Goal: Information Seeking & Learning: Learn about a topic

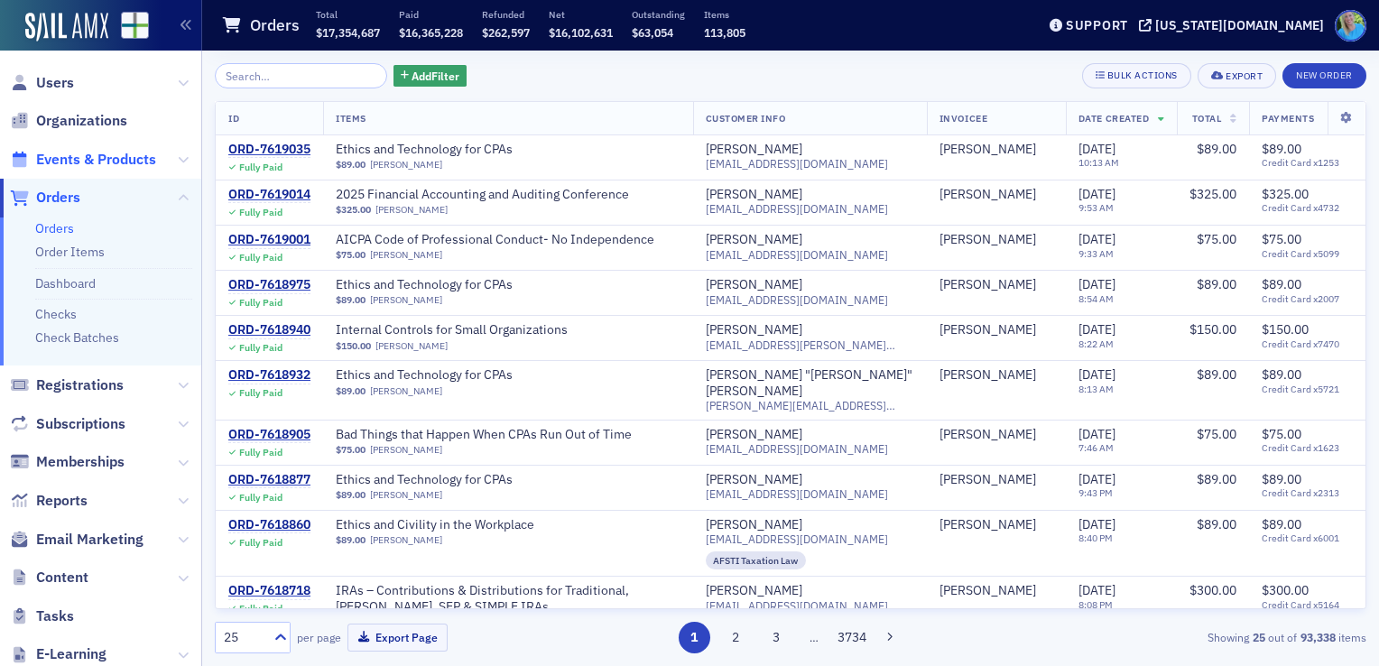
click at [102, 164] on span "Events & Products" at bounding box center [96, 160] width 120 height 20
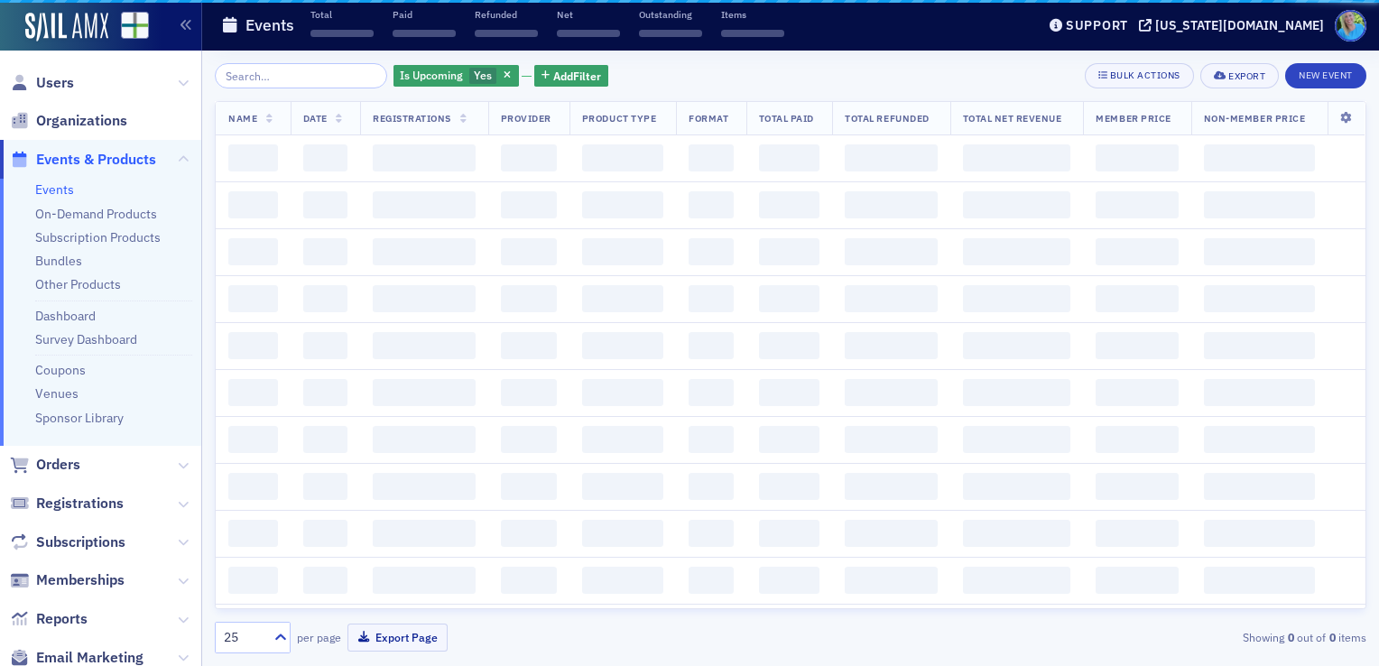
click at [260, 76] on input "search" at bounding box center [301, 75] width 172 height 25
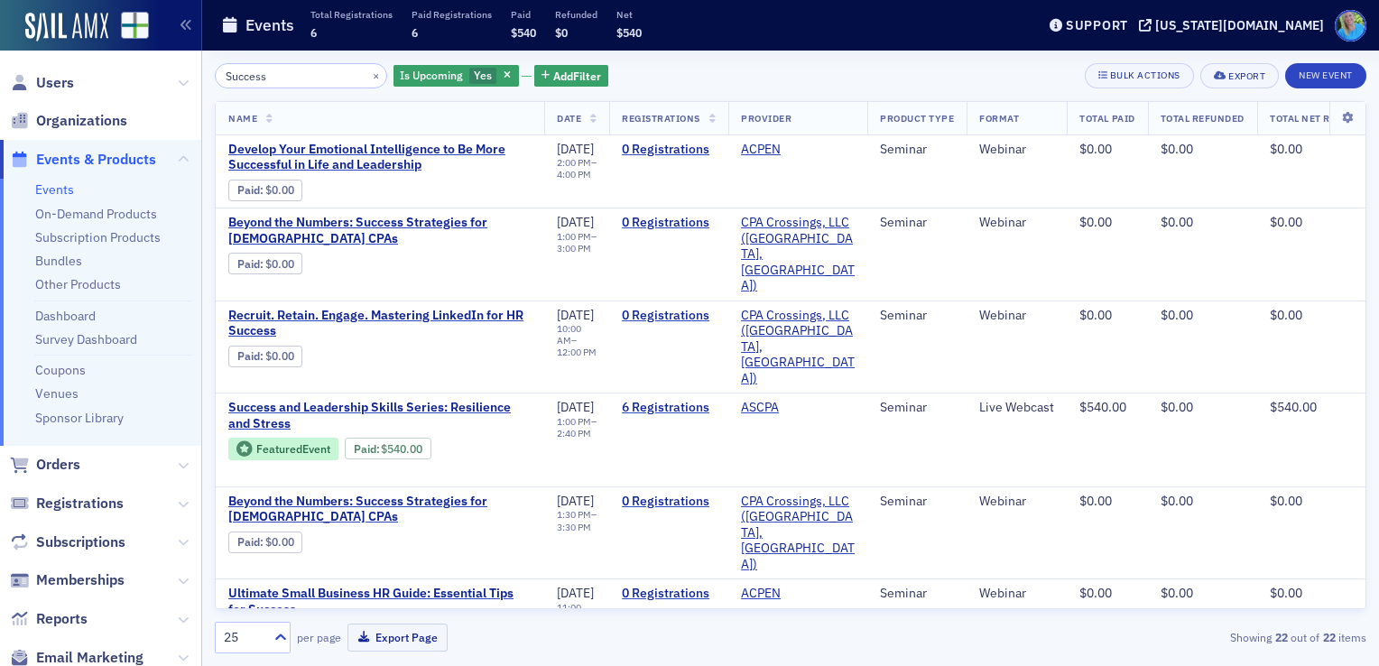
type input "Success"
drag, startPoint x: 356, startPoint y: 75, endPoint x: 331, endPoint y: 73, distance: 24.4
click at [368, 75] on button "×" at bounding box center [376, 75] width 16 height 16
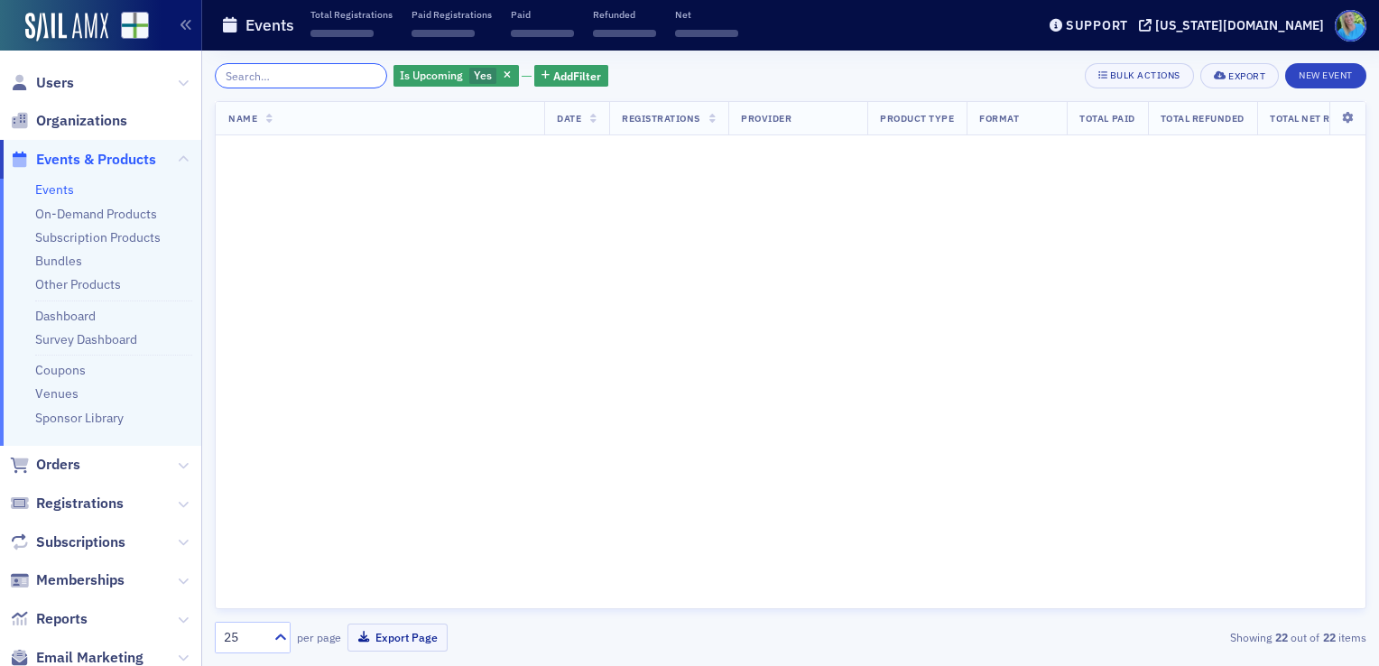
click at [331, 73] on input "search" at bounding box center [301, 75] width 172 height 25
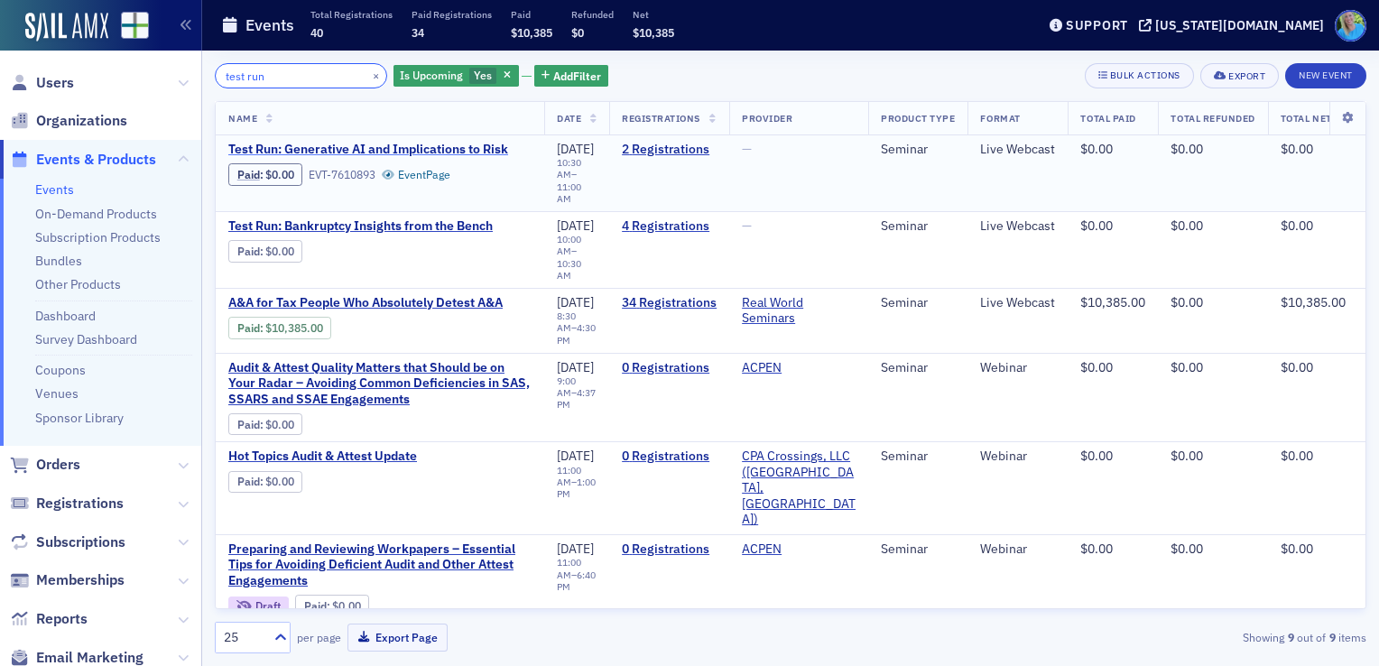
type input "test run"
click at [327, 147] on span "Test Run: Generative AI and Implications to Risk" at bounding box center [379, 150] width 303 height 16
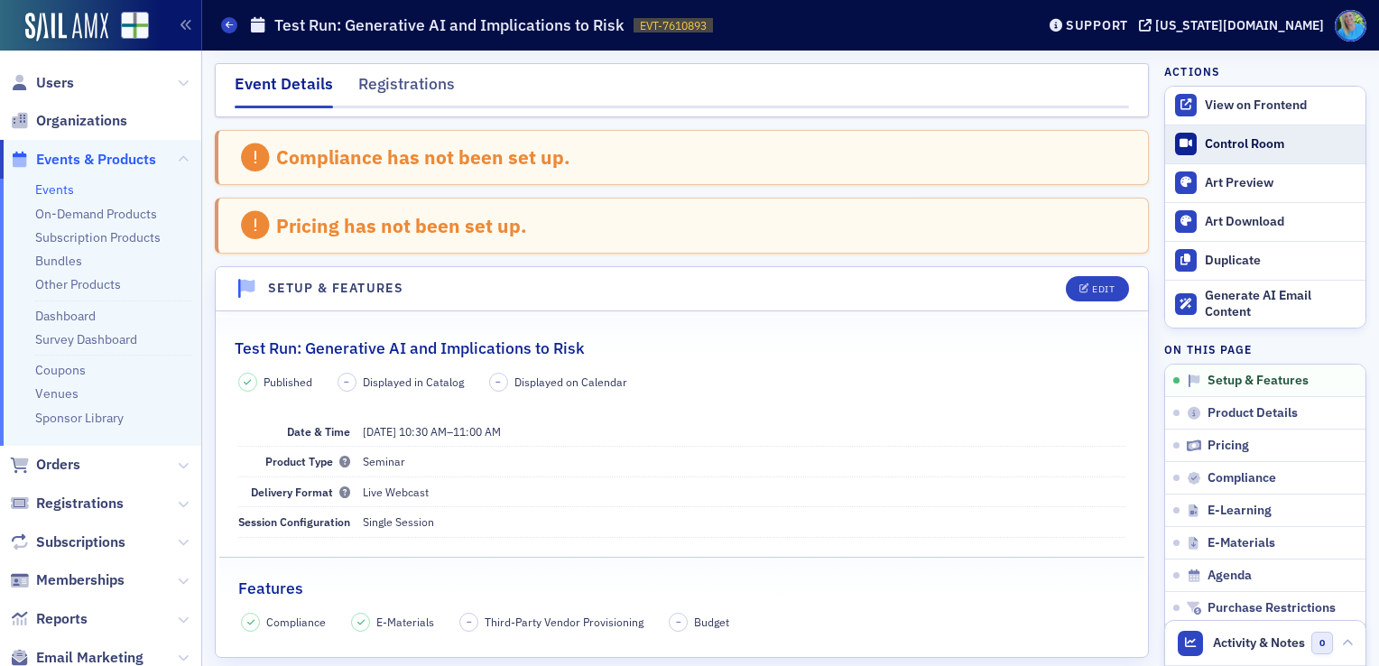
click at [1262, 143] on div "Control Room" at bounding box center [1281, 144] width 152 height 16
click at [61, 82] on span "Users" at bounding box center [55, 83] width 38 height 20
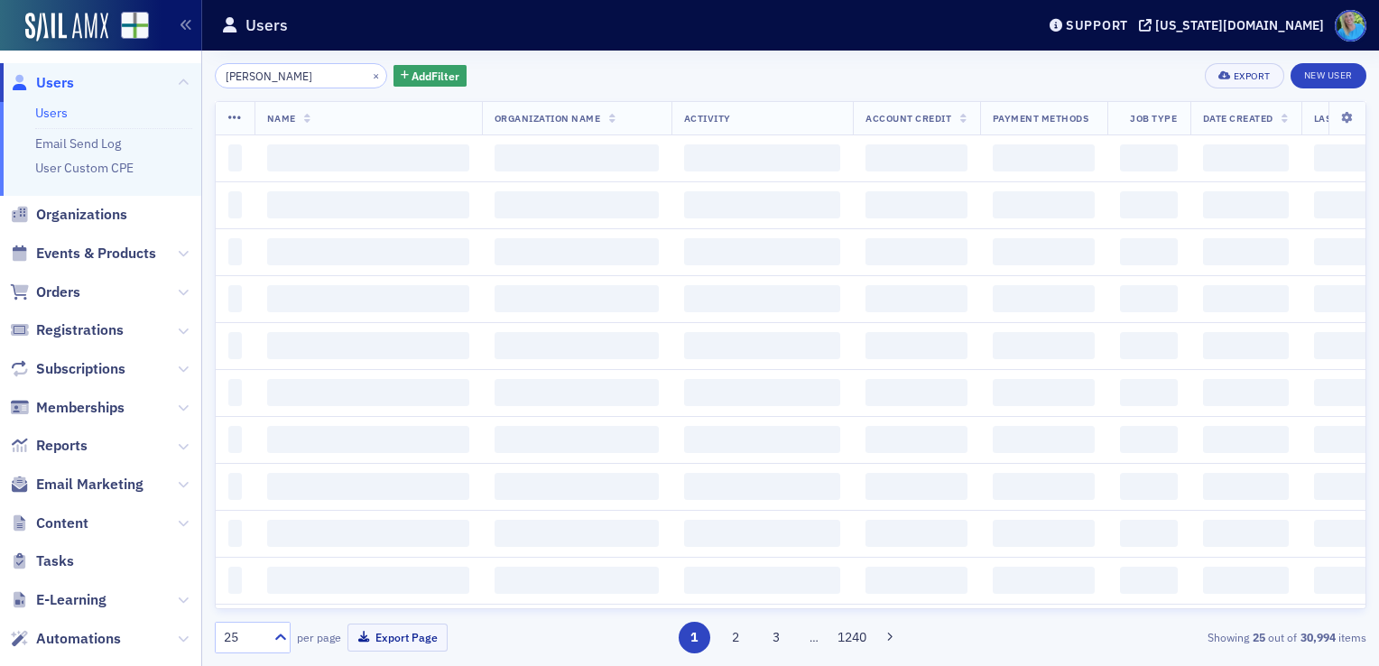
type input "Greg henderson"
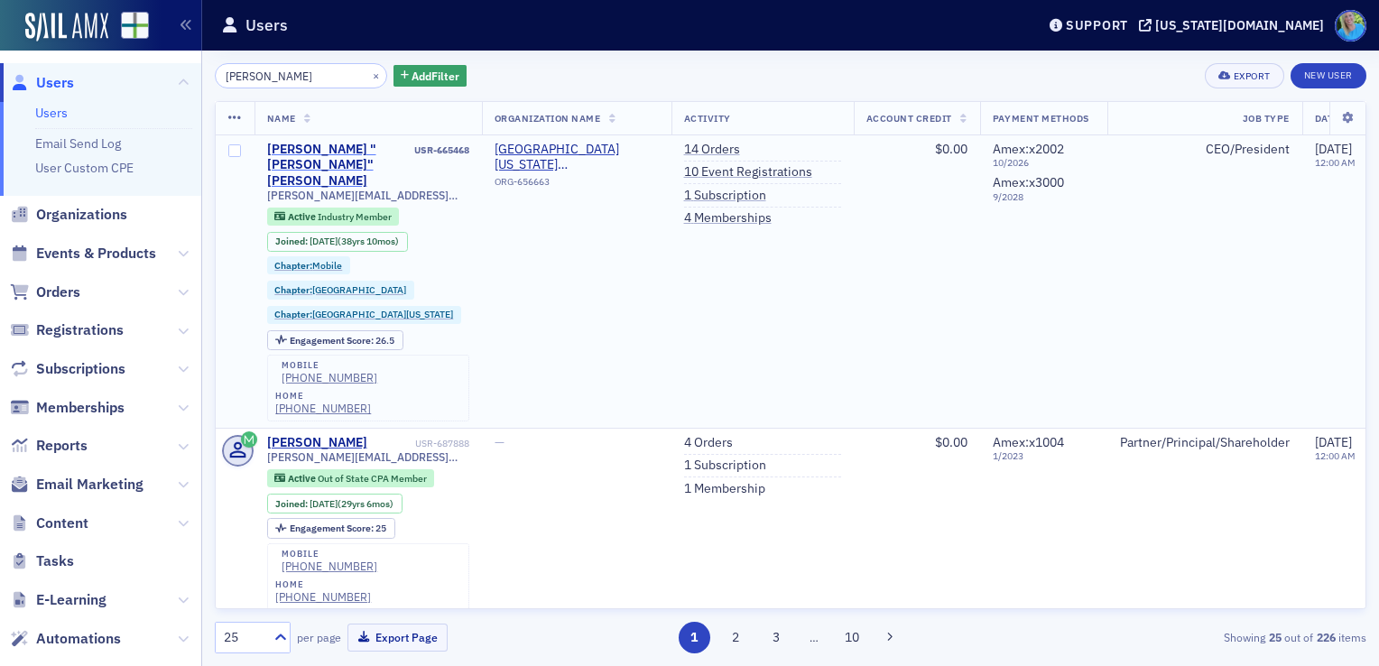
click at [336, 150] on div "John "Greg" Henderson" at bounding box center [339, 166] width 144 height 48
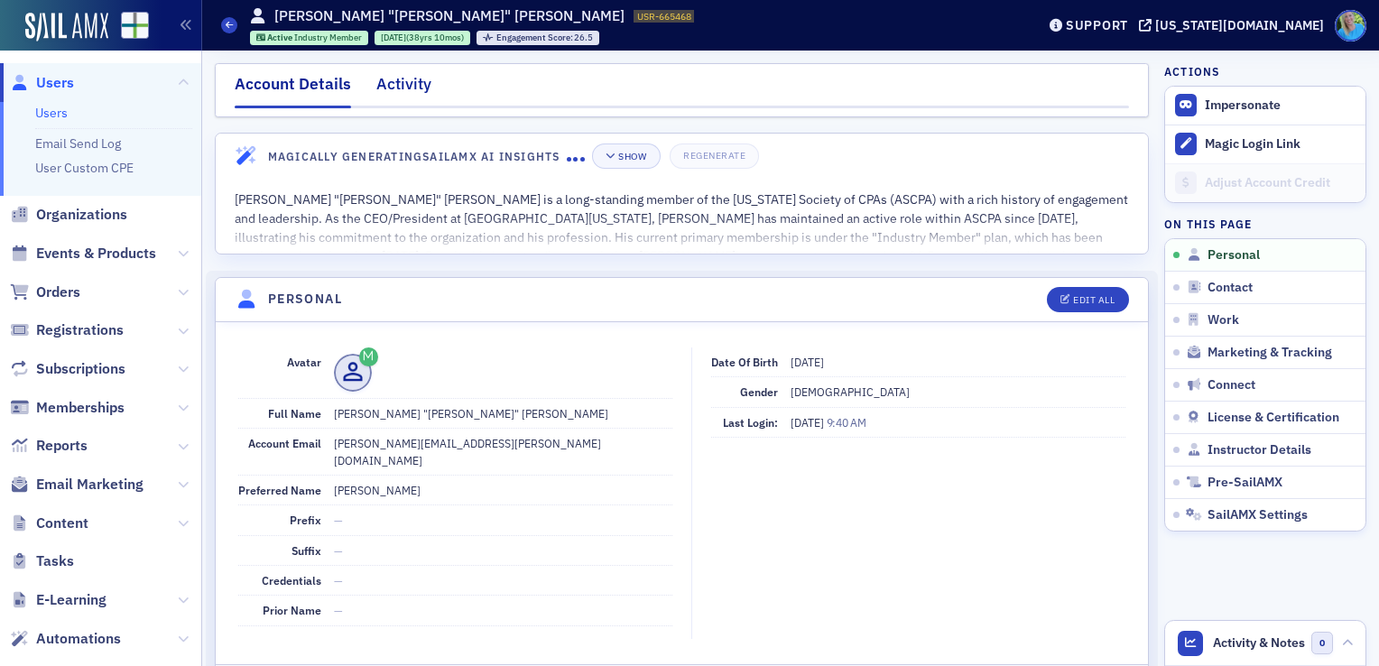
click at [403, 78] on div "Activity" at bounding box center [403, 88] width 55 height 33
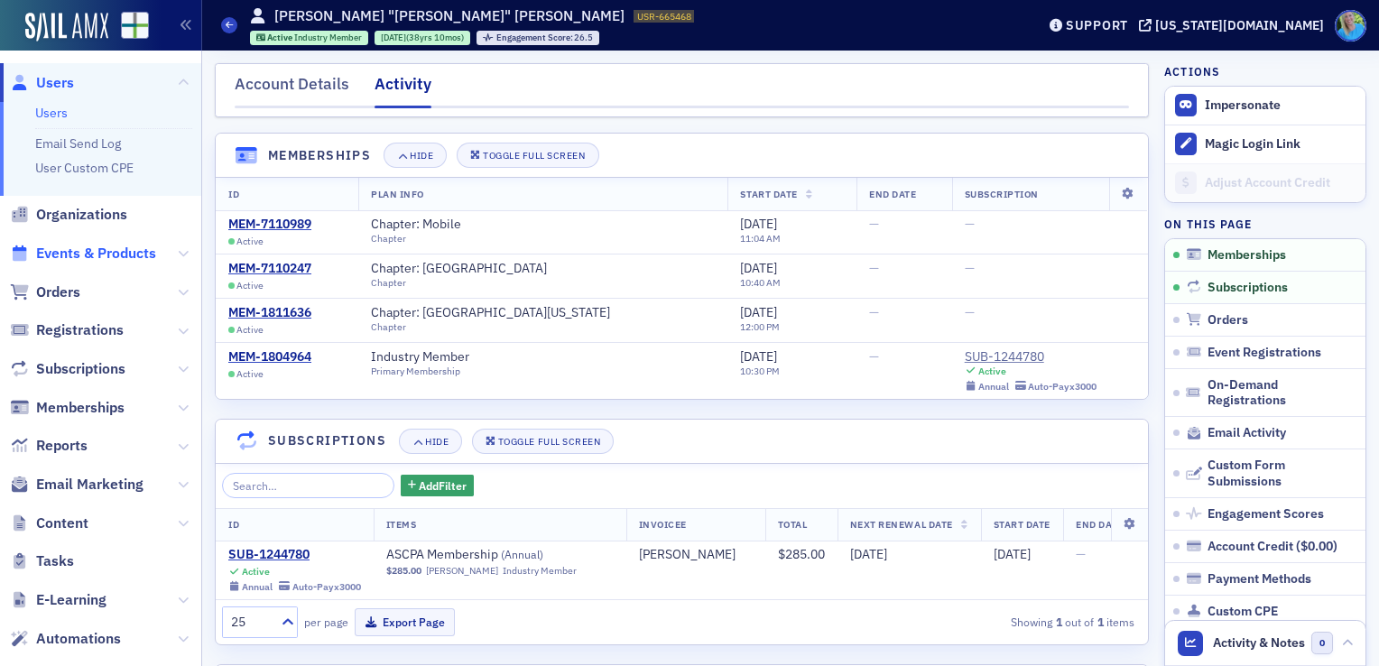
click at [74, 254] on span "Events & Products" at bounding box center [96, 254] width 120 height 20
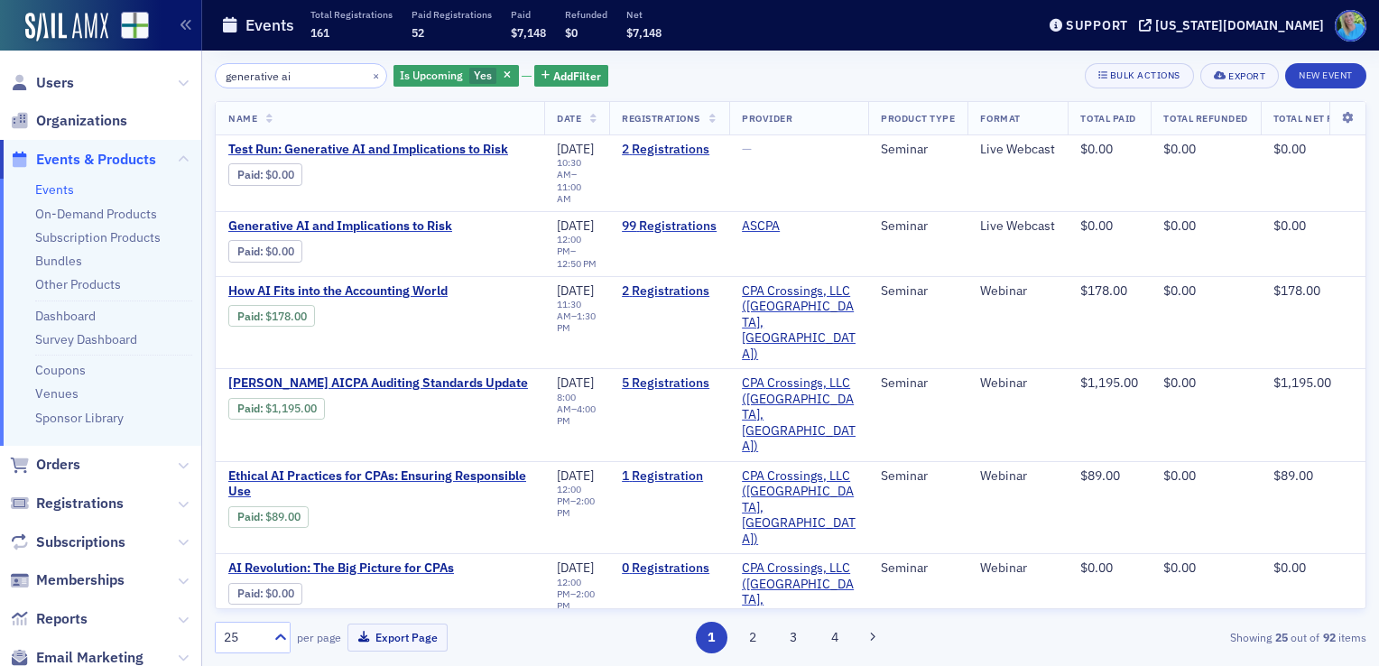
type input "generative ai"
click at [341, 144] on span "Test Run: Generative AI and Implications to Risk" at bounding box center [379, 150] width 303 height 16
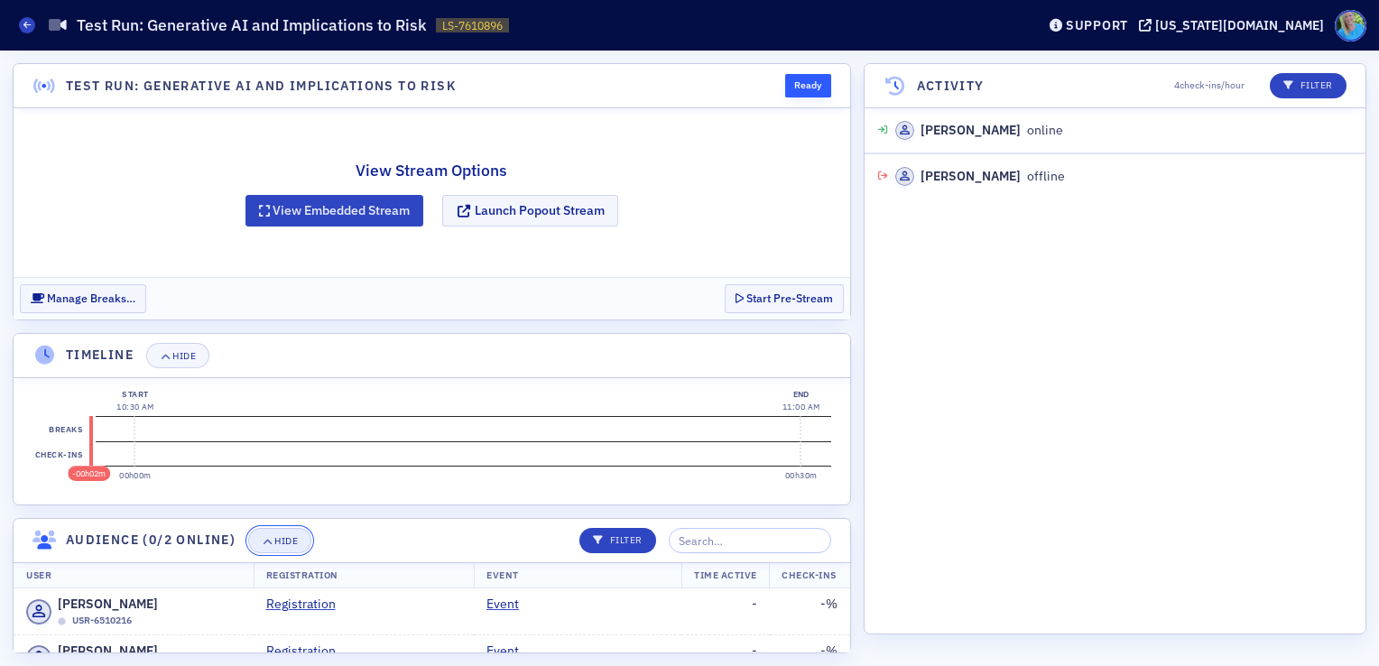
click at [302, 537] on button "Hide" at bounding box center [279, 540] width 63 height 25
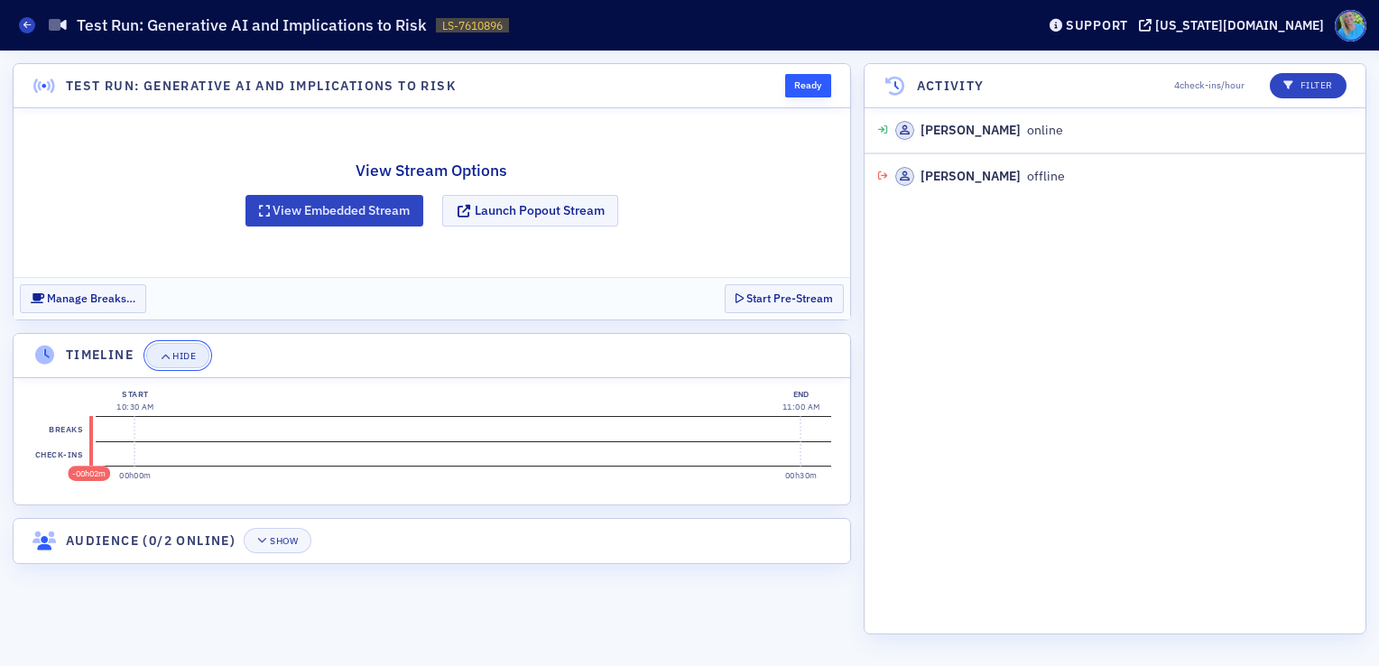
click at [189, 352] on div "Hide" at bounding box center [183, 356] width 23 height 10
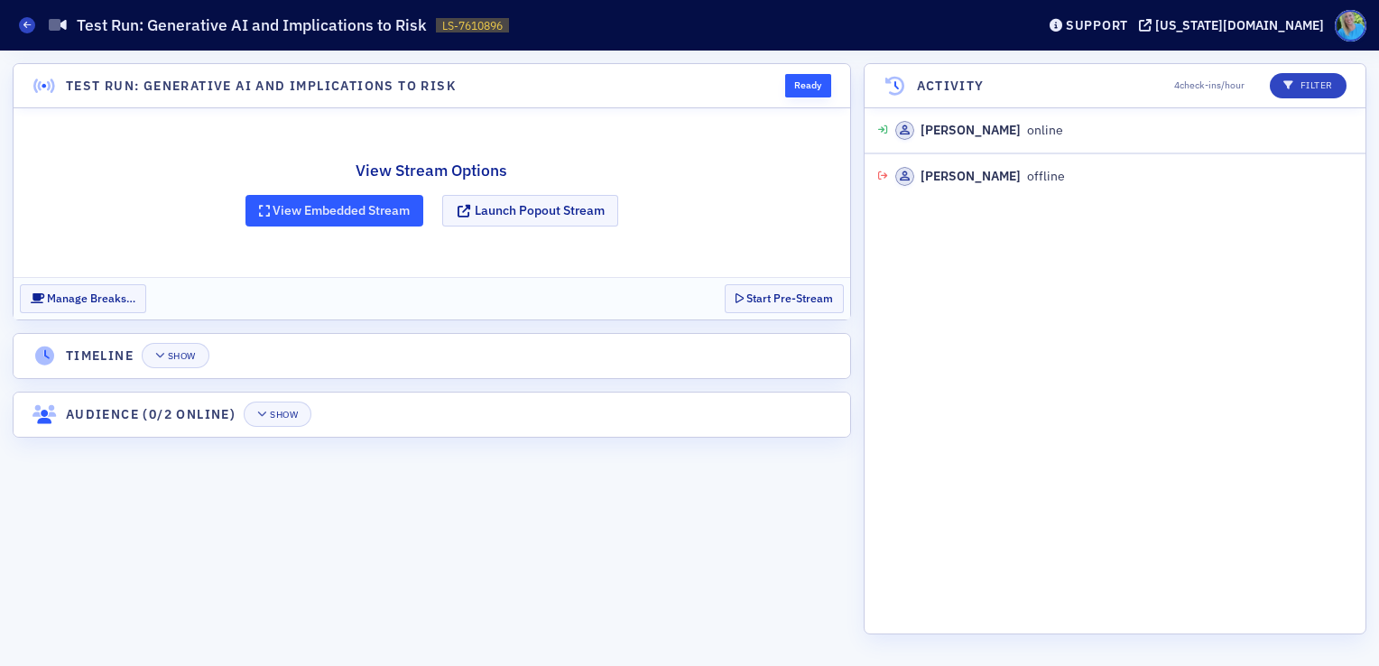
click at [336, 211] on button "View Embedded Stream" at bounding box center [334, 211] width 179 height 32
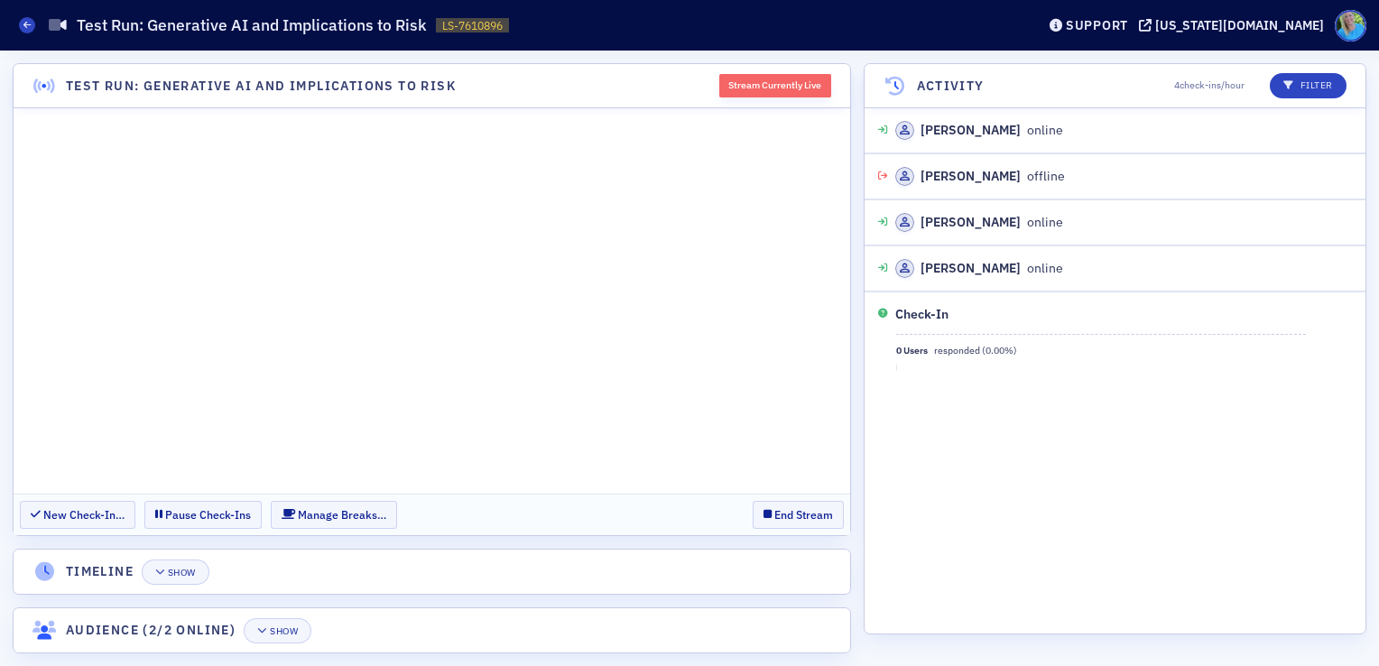
drag, startPoint x: 864, startPoint y: 395, endPoint x: 917, endPoint y: 456, distance: 80.6
click at [917, 456] on div "Cathy Whitley online 9:58 AM Cathy Whitley offline 9:58 AM Cathy Whitley online…" at bounding box center [1114, 368] width 501 height 525
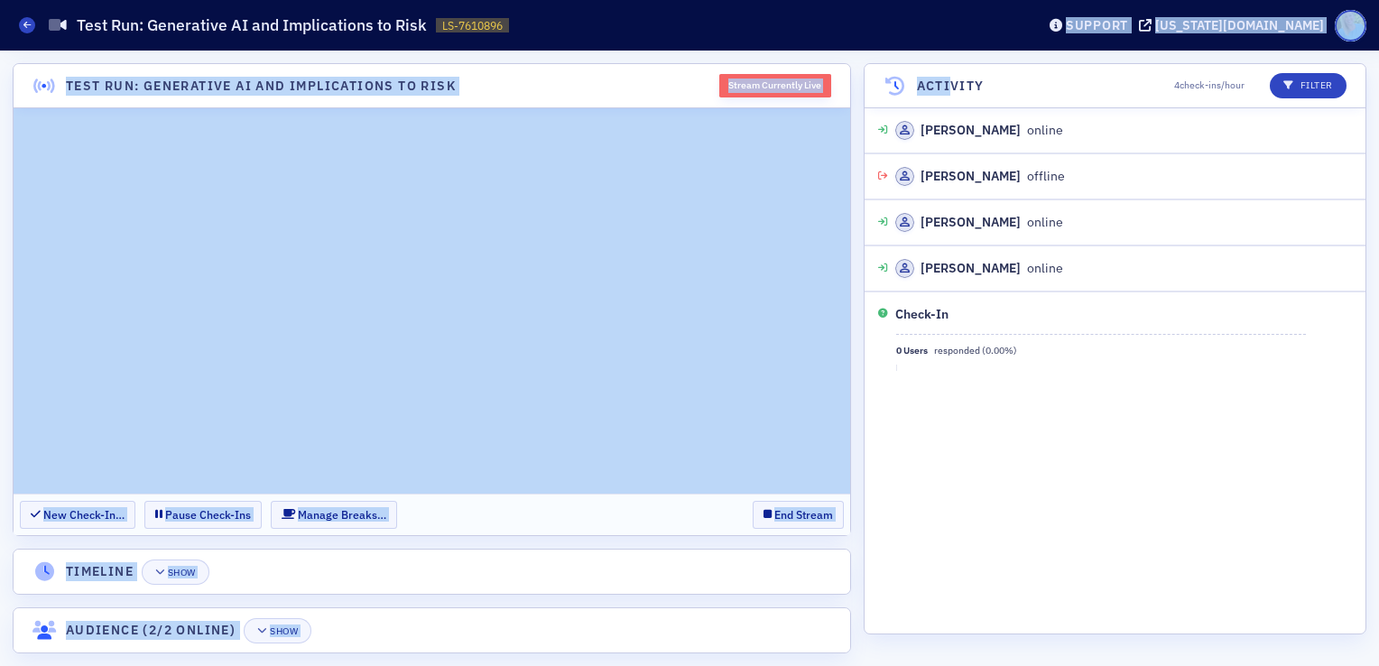
drag, startPoint x: 898, startPoint y: 40, endPoint x: 949, endPoint y: 60, distance: 55.1
click at [949, 60] on div "Live Streams Test Run: Generative AI and Implications to Risk LS-7610896 761089…" at bounding box center [689, 333] width 1379 height 666
click at [915, 34] on div "Live Streams Test Run: Generative AI and Implications to Risk LS-7610896 7610896" at bounding box center [513, 25] width 989 height 34
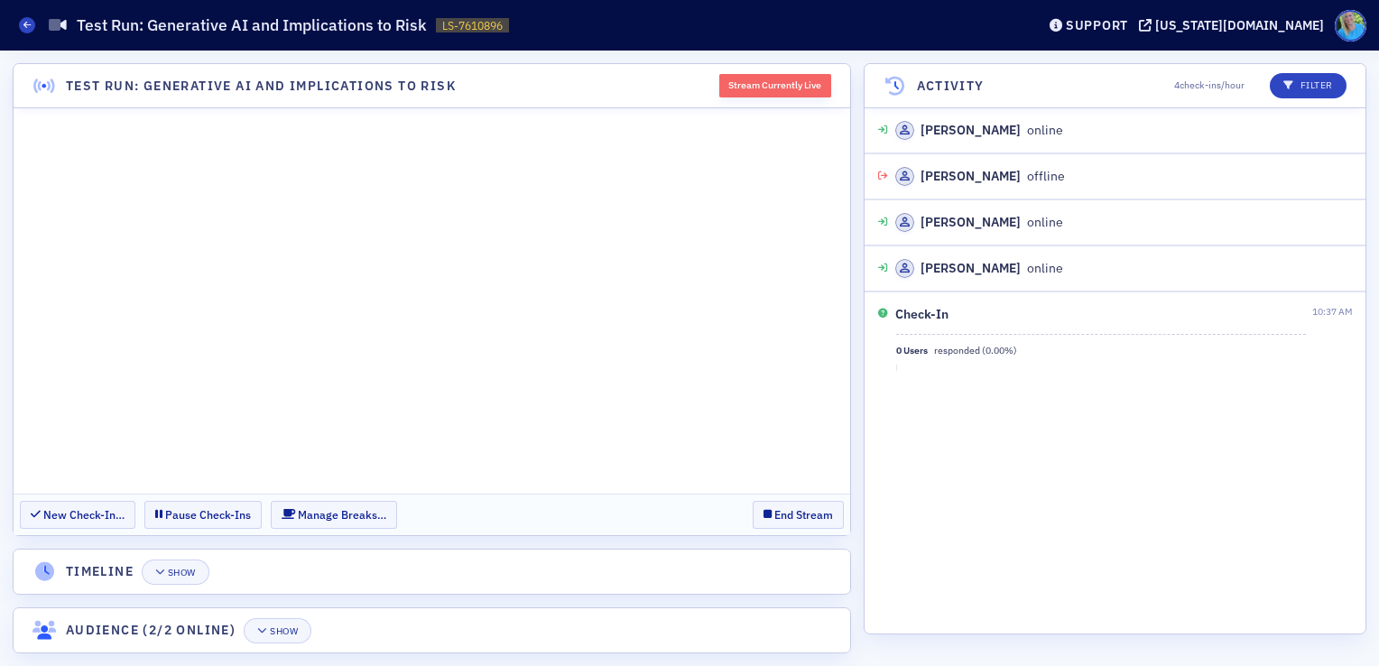
drag, startPoint x: 1016, startPoint y: 413, endPoint x: 957, endPoint y: 374, distance: 71.1
click at [957, 374] on div "Cathy Whitley online 9:58 AM Cathy Whitley offline 9:58 AM Cathy Whitley online…" at bounding box center [1114, 368] width 501 height 525
click at [973, 396] on div "Cathy Whitley online 9:58 AM Cathy Whitley offline 9:58 AM Cathy Whitley online…" at bounding box center [1114, 368] width 501 height 525
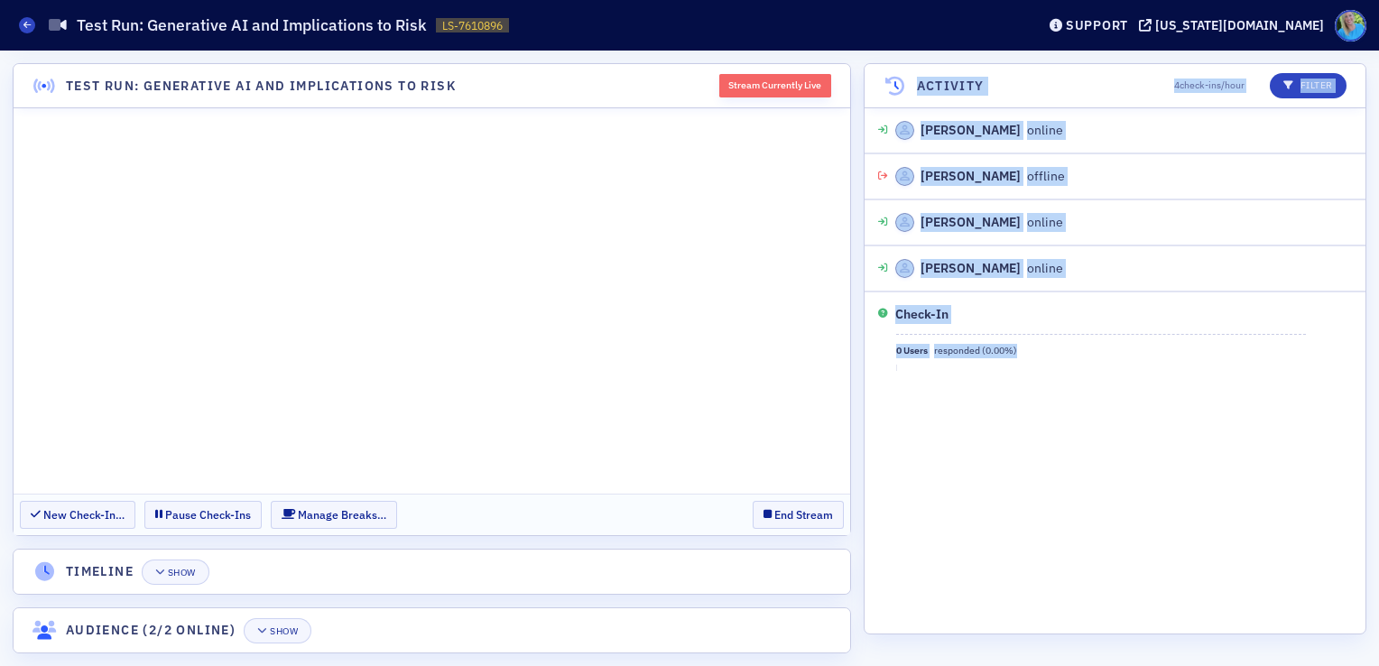
drag, startPoint x: 1060, startPoint y: 355, endPoint x: 899, endPoint y: 74, distance: 323.8
click at [899, 74] on section "Activity 4 check-ins/hour Filter Cathy Whitley online 9:58 AM Cathy Whitley off…" at bounding box center [1115, 348] width 503 height 571
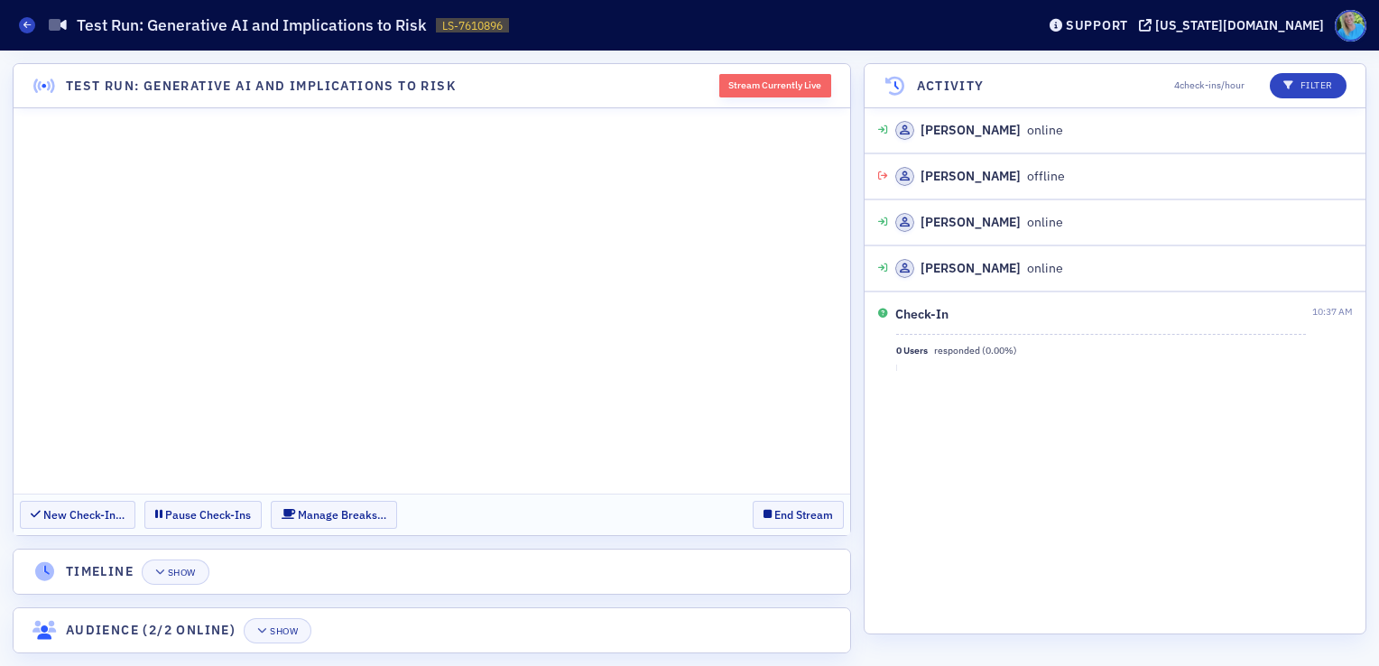
click at [1105, 372] on div "Check-In 0 Users responded ( 0.00 %) 10:37 AM" at bounding box center [1114, 337] width 501 height 93
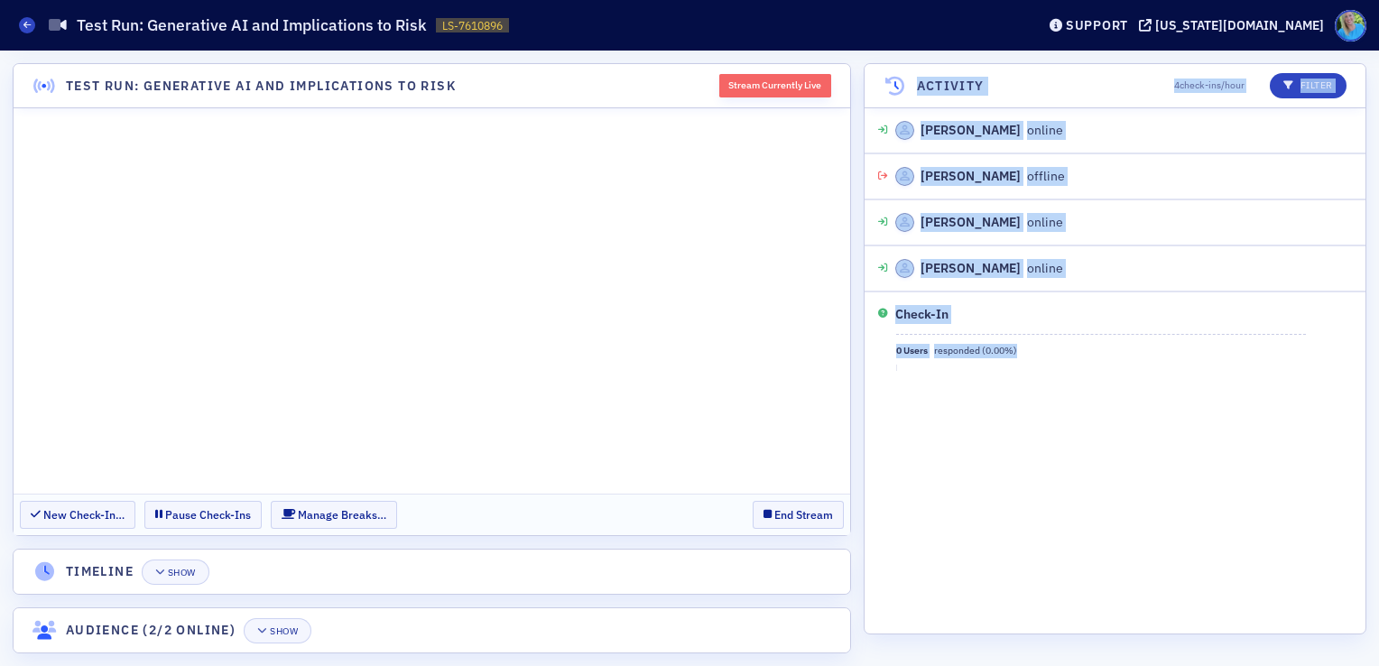
drag, startPoint x: 1090, startPoint y: 347, endPoint x: 910, endPoint y: 93, distance: 312.0
click at [910, 93] on section "Activity 4 check-ins/hour Filter Cathy Whitley online 9:58 AM Cathy Whitley off…" at bounding box center [1115, 348] width 503 height 571
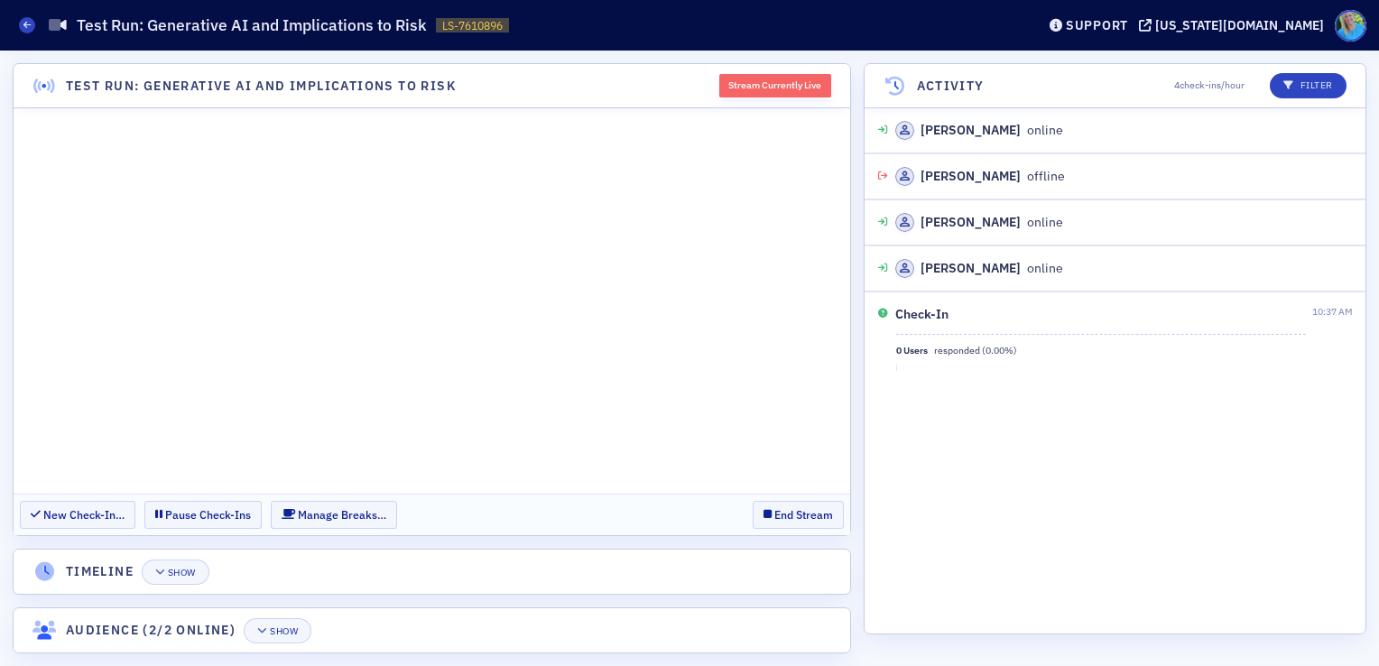
click at [1076, 365] on dl at bounding box center [1101, 368] width 410 height 6
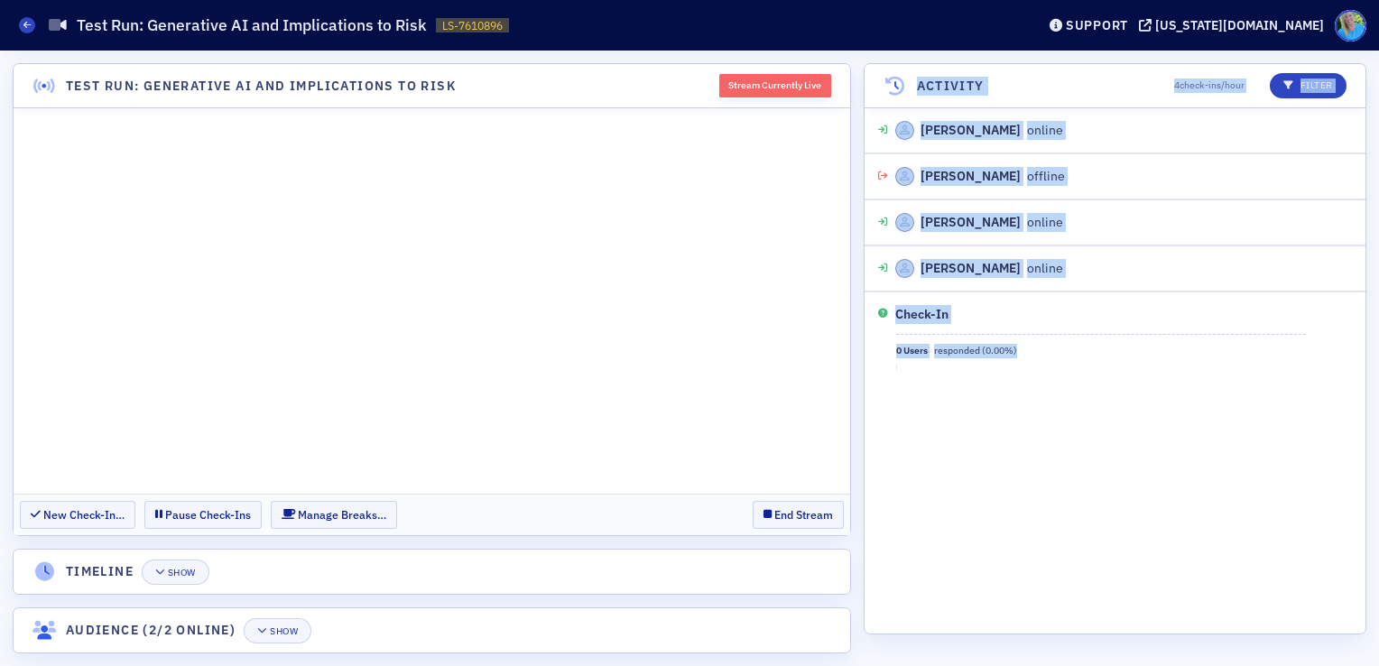
drag, startPoint x: 1076, startPoint y: 363, endPoint x: 910, endPoint y: 85, distance: 323.8
click at [910, 85] on section "Activity 4 check-ins/hour Filter Cathy Whitley online 9:58 AM Cathy Whitley off…" at bounding box center [1115, 348] width 503 height 571
click at [1141, 470] on div "Cathy Whitley online 9:58 AM Cathy Whitley offline 9:58 AM Cathy Whitley online…" at bounding box center [1114, 368] width 501 height 525
